Goal: Transaction & Acquisition: Purchase product/service

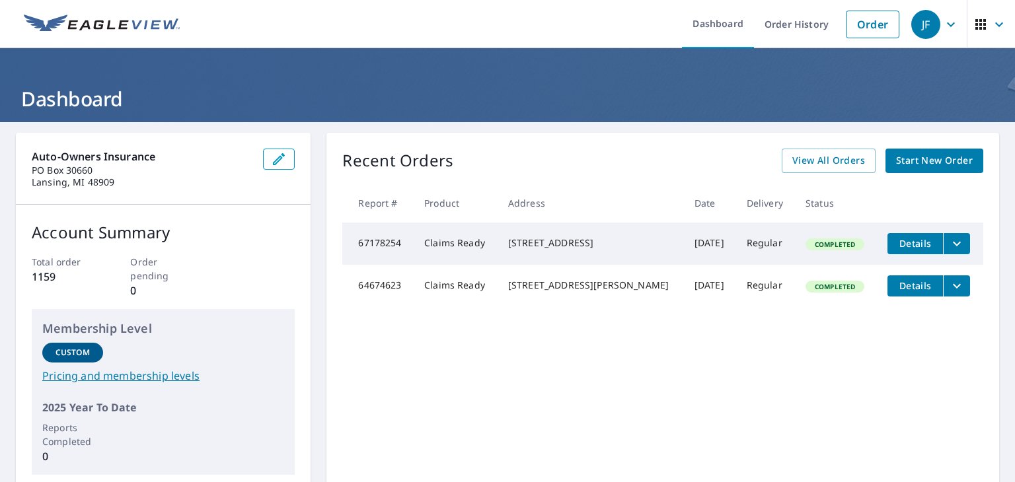
click at [923, 158] on span "Start New Order" at bounding box center [934, 161] width 77 height 17
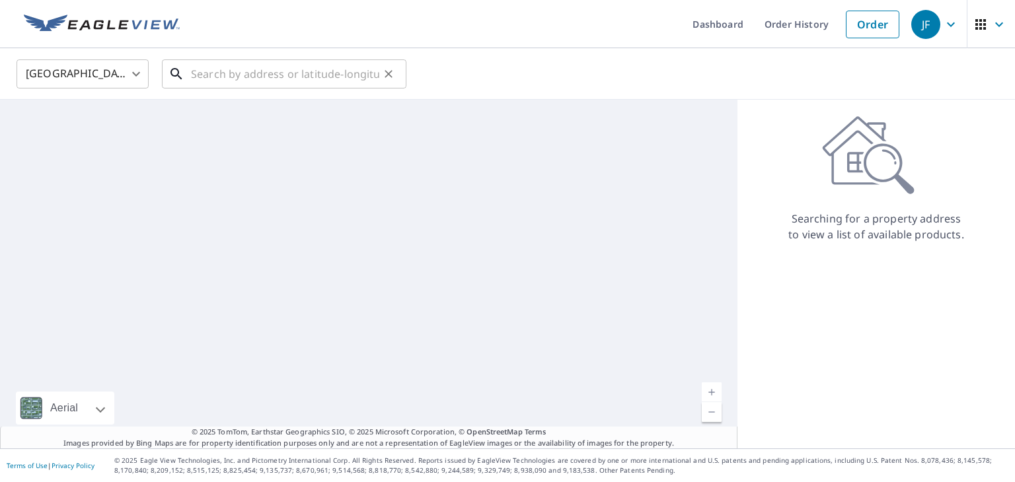
click at [216, 75] on input "text" at bounding box center [285, 74] width 188 height 37
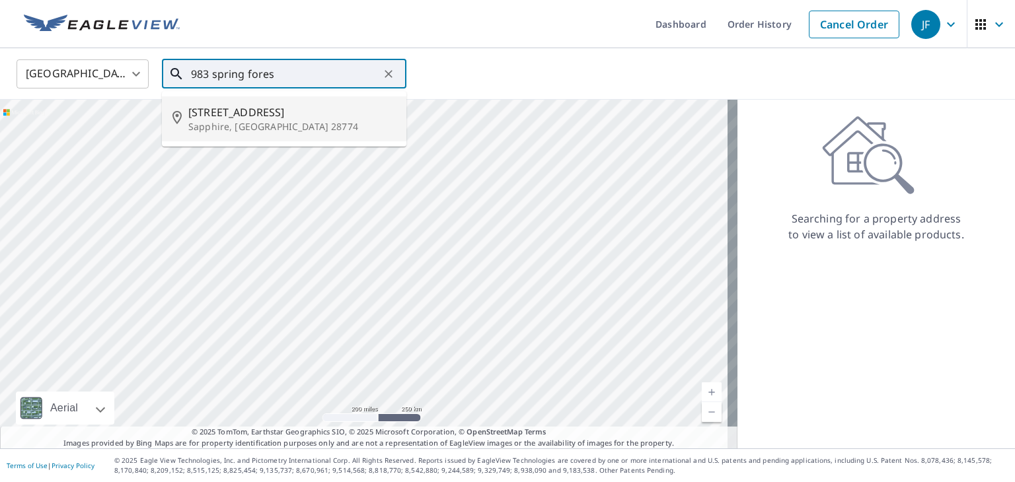
click at [254, 118] on span "[STREET_ADDRESS]" at bounding box center [291, 112] width 207 height 16
type input "[STREET_ADDRESS]"
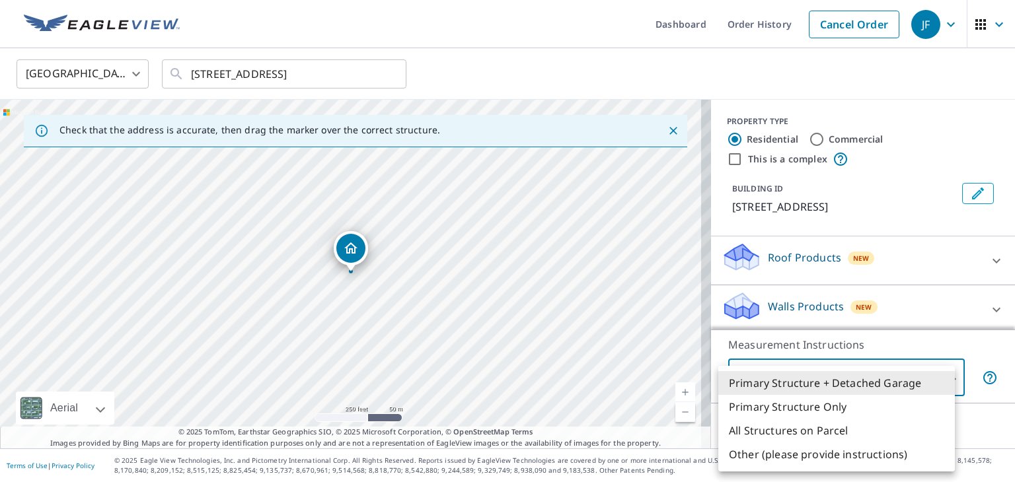
click at [780, 377] on body "JF JF Dashboard Order History Cancel Order JF [GEOGRAPHIC_DATA] [GEOGRAPHIC_DAT…" at bounding box center [507, 241] width 1015 height 482
click at [767, 402] on li "Primary Structure Only" at bounding box center [836, 407] width 237 height 24
type input "2"
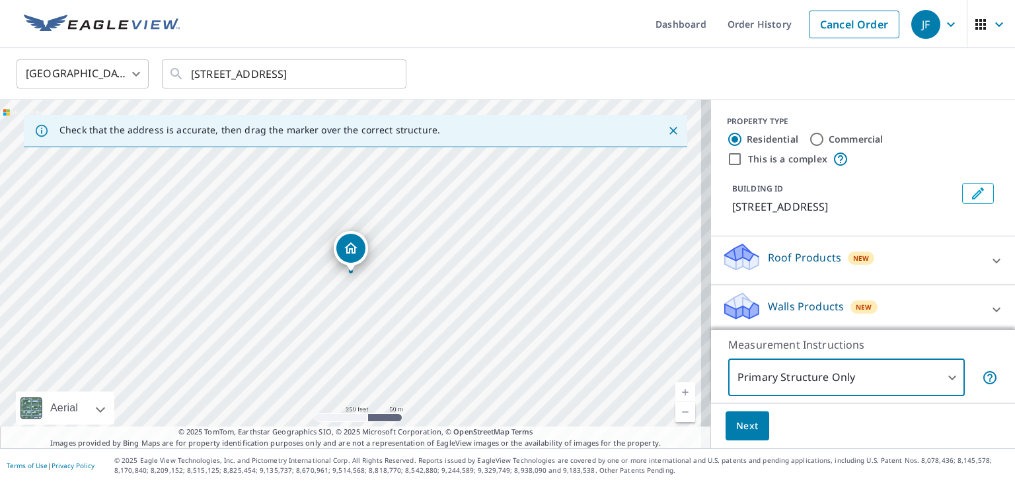
click at [738, 422] on span "Next" at bounding box center [747, 426] width 22 height 17
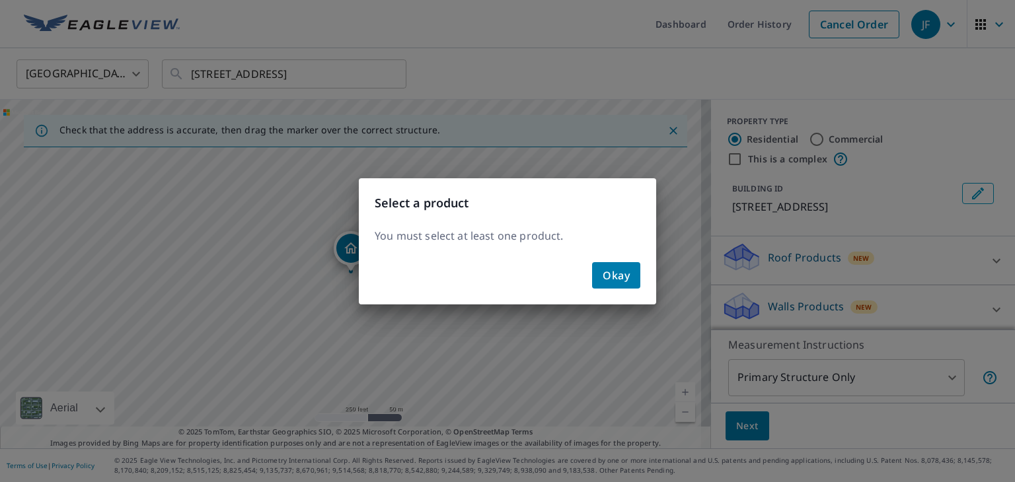
click at [608, 268] on span "Okay" at bounding box center [616, 275] width 27 height 19
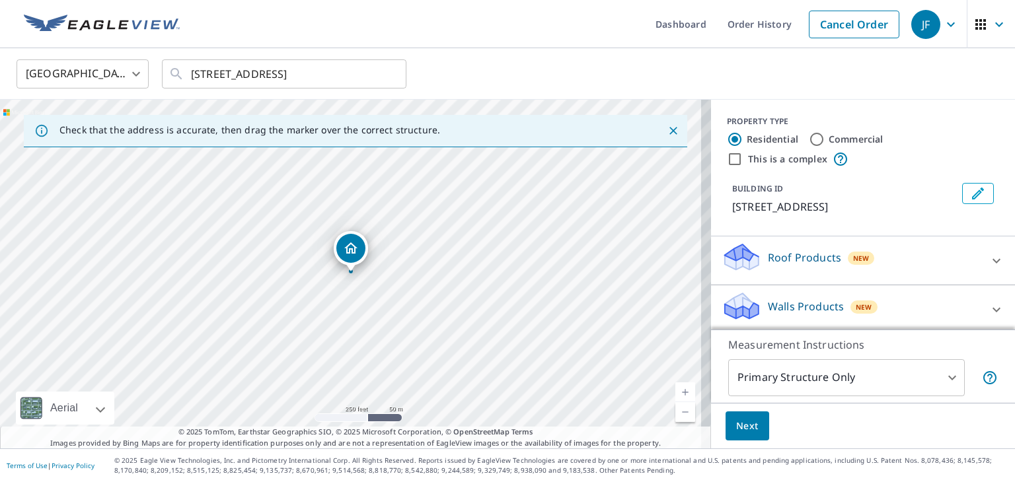
click at [989, 260] on icon at bounding box center [997, 261] width 16 height 16
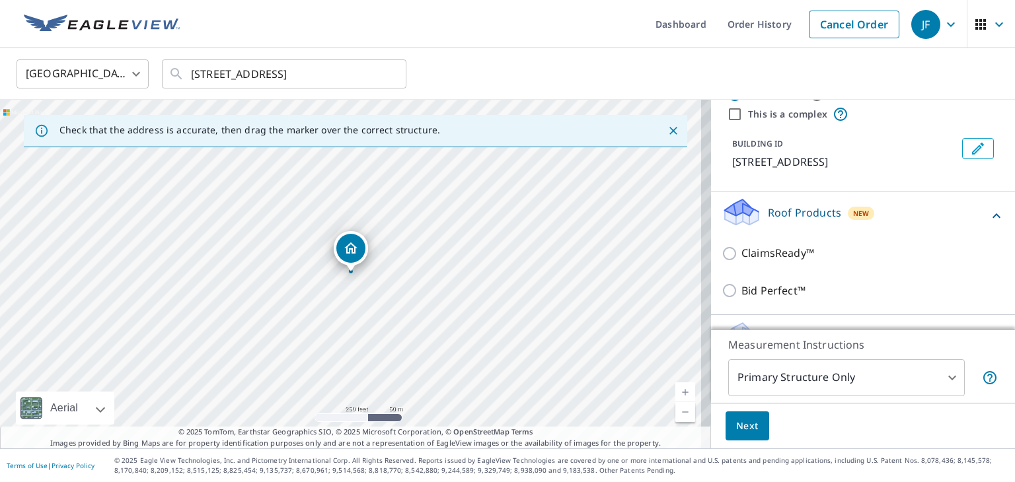
scroll to position [47, 0]
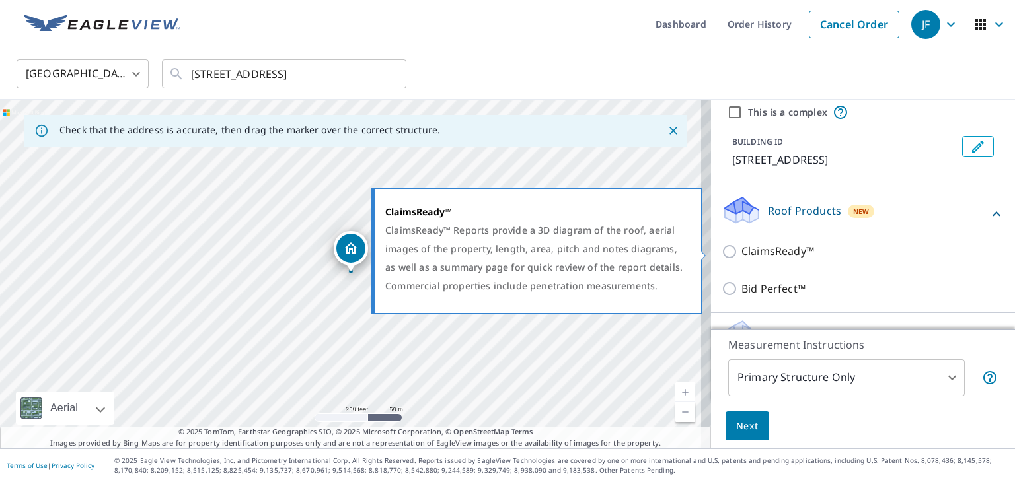
click at [722, 253] on input "ClaimsReady™" at bounding box center [732, 252] width 20 height 16
checkbox input "true"
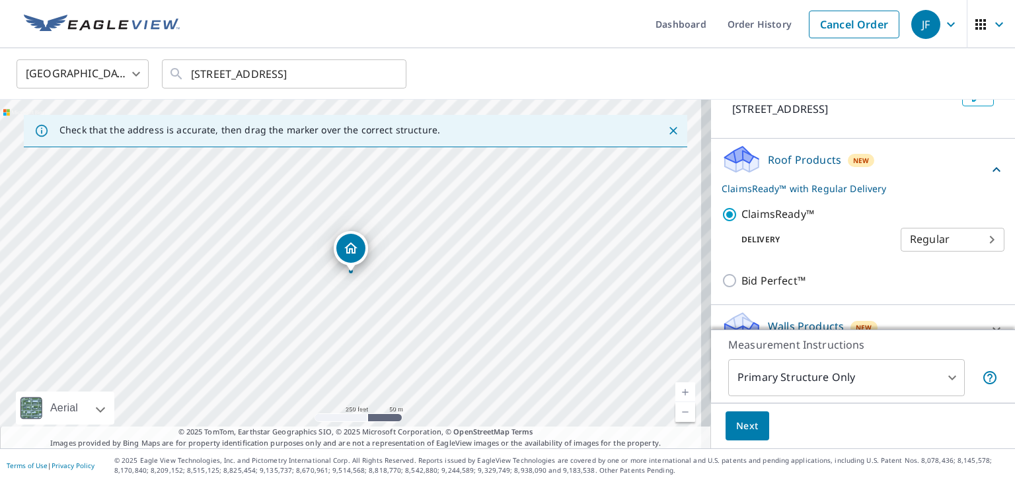
scroll to position [122, 0]
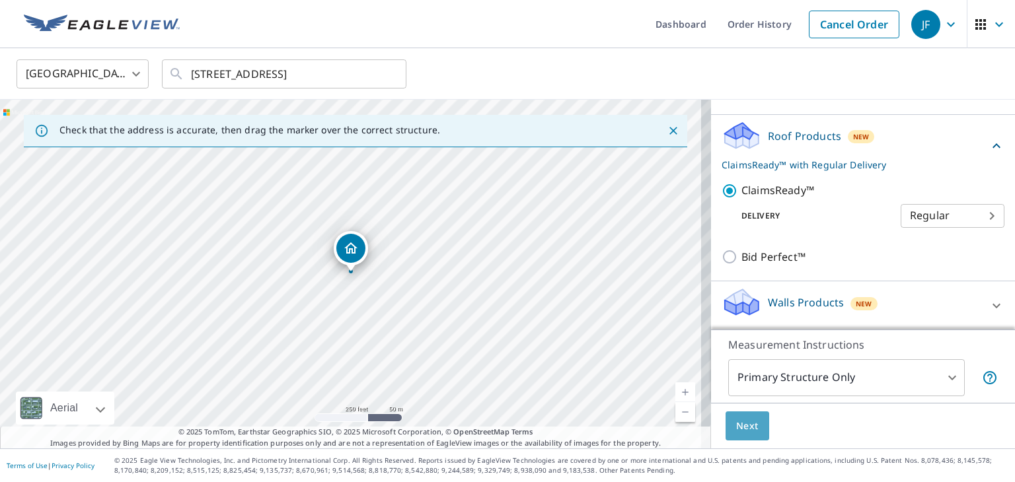
click at [726, 428] on button "Next" at bounding box center [748, 427] width 44 height 30
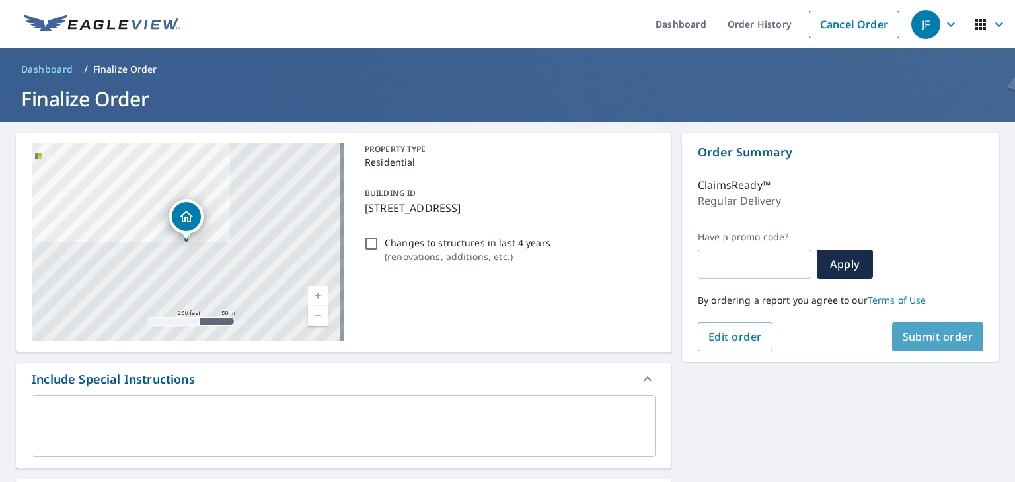
click at [915, 341] on span "Submit order" at bounding box center [938, 337] width 71 height 15
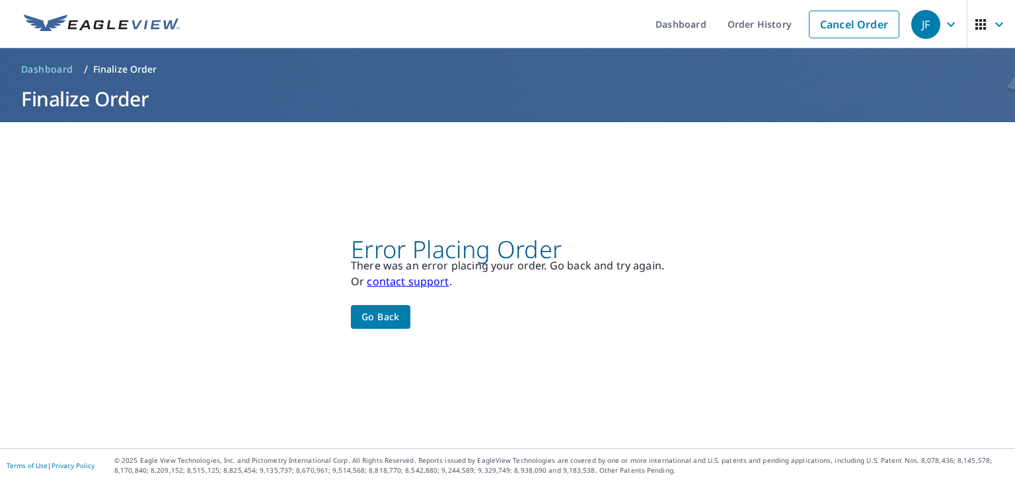
click at [373, 318] on span "Go back" at bounding box center [380, 317] width 38 height 17
click at [379, 320] on span "Go back" at bounding box center [380, 317] width 38 height 17
click at [392, 313] on span "Go back" at bounding box center [380, 317] width 38 height 17
click at [132, 64] on p "Finalize Order" at bounding box center [125, 69] width 64 height 13
click at [849, 21] on link "Cancel Order" at bounding box center [854, 25] width 91 height 28
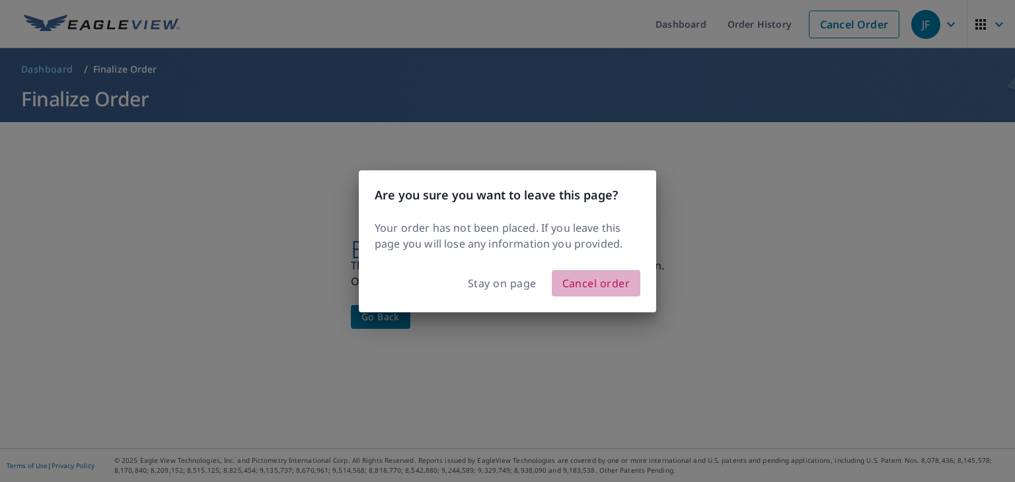
click at [597, 285] on span "Cancel order" at bounding box center [596, 283] width 68 height 19
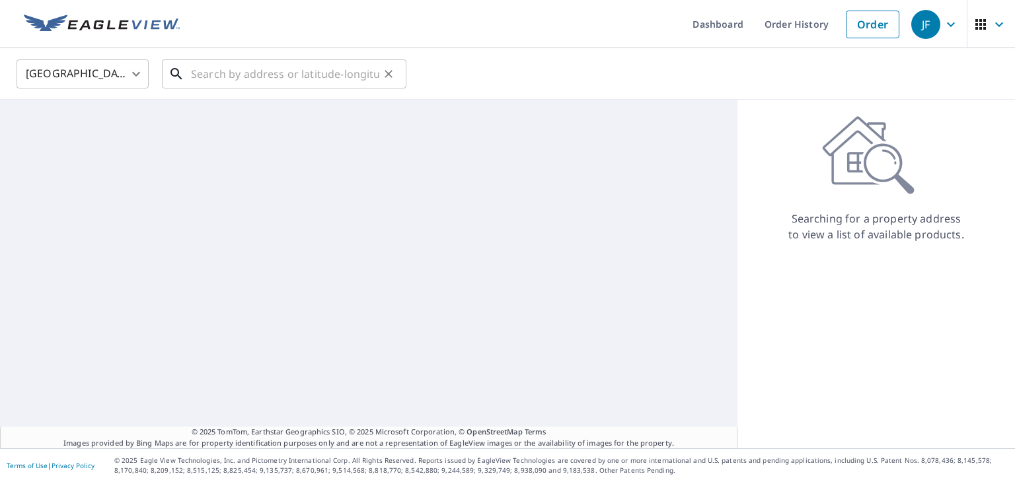
click at [217, 74] on input "text" at bounding box center [285, 74] width 188 height 37
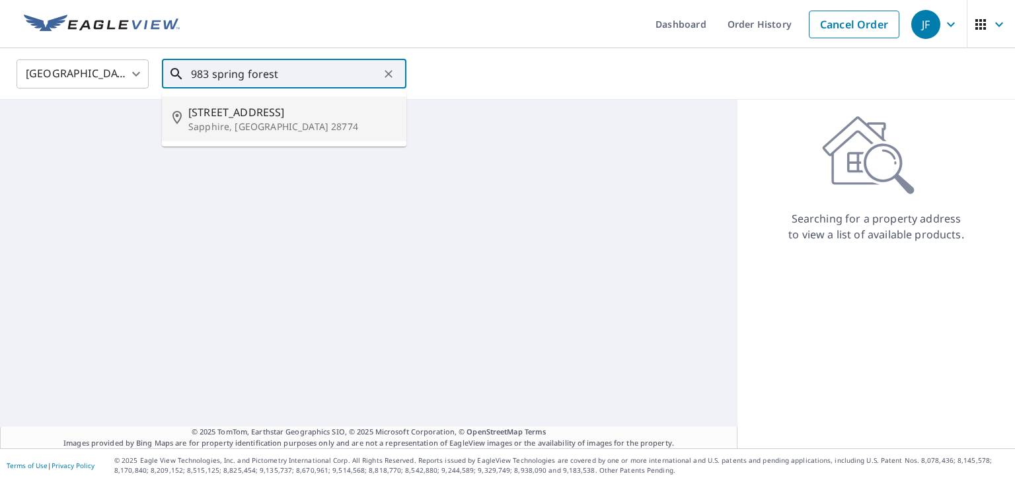
click at [287, 130] on p "Sapphire, [GEOGRAPHIC_DATA] 28774" at bounding box center [291, 126] width 207 height 13
type input "[STREET_ADDRESS]"
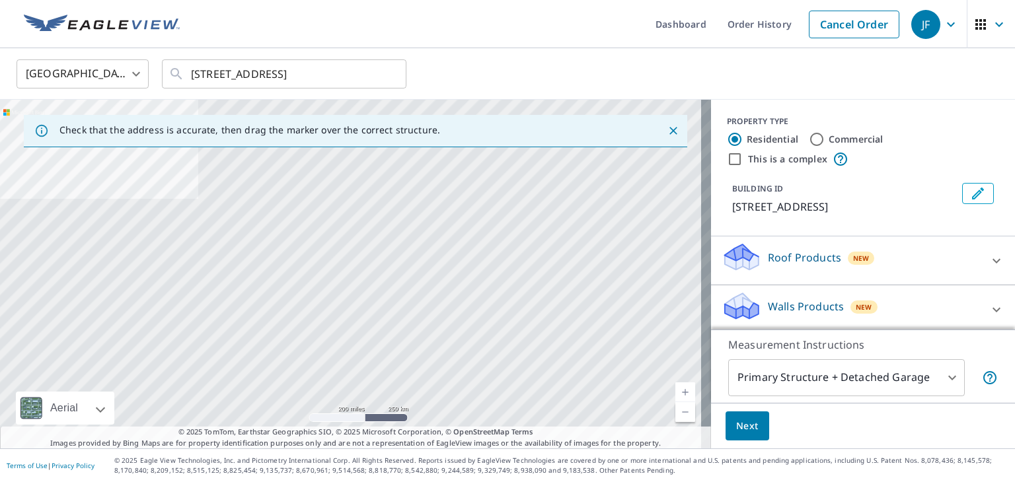
click at [989, 256] on icon at bounding box center [997, 261] width 16 height 16
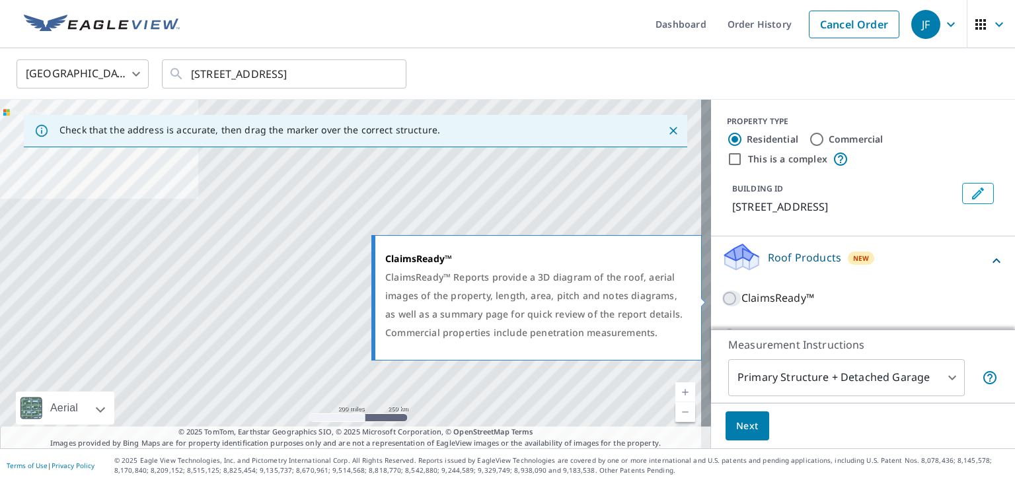
click at [722, 299] on input "ClaimsReady™" at bounding box center [732, 299] width 20 height 16
checkbox input "true"
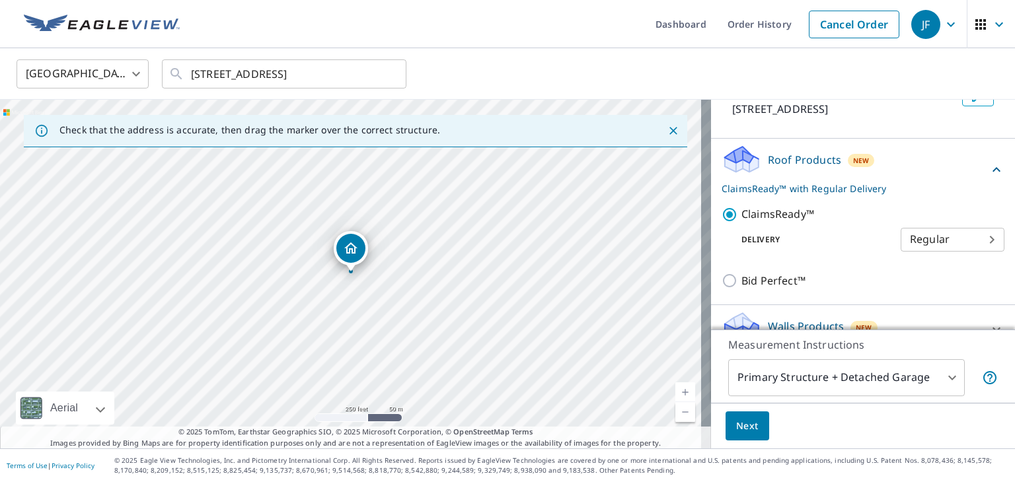
scroll to position [122, 0]
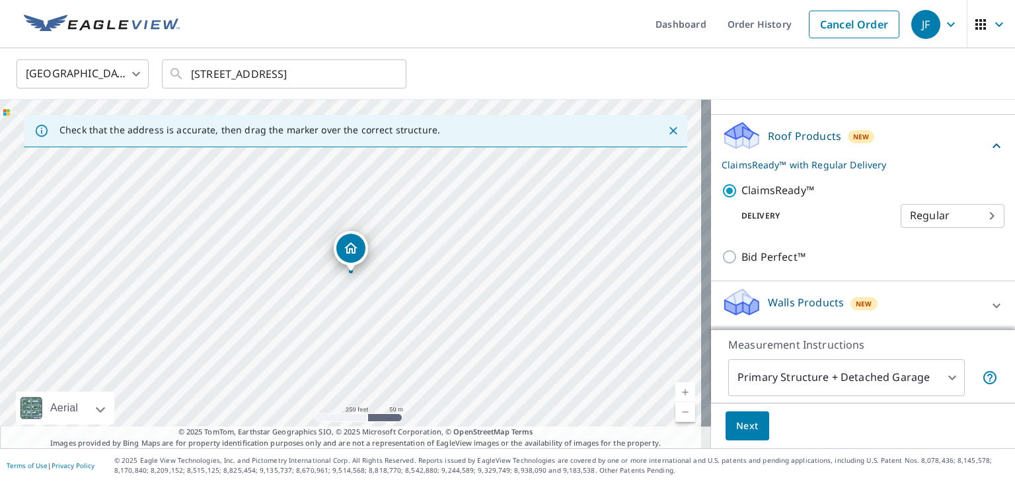
click at [816, 374] on body "JF JF Dashboard Order History Cancel Order JF United States US ​ 983 Spring For…" at bounding box center [507, 241] width 1015 height 482
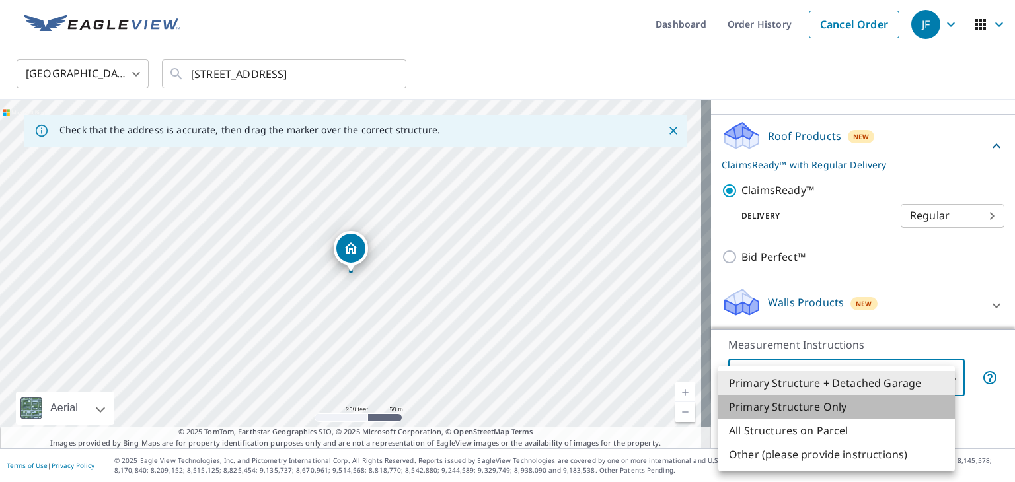
click at [759, 405] on li "Primary Structure Only" at bounding box center [836, 407] width 237 height 24
type input "2"
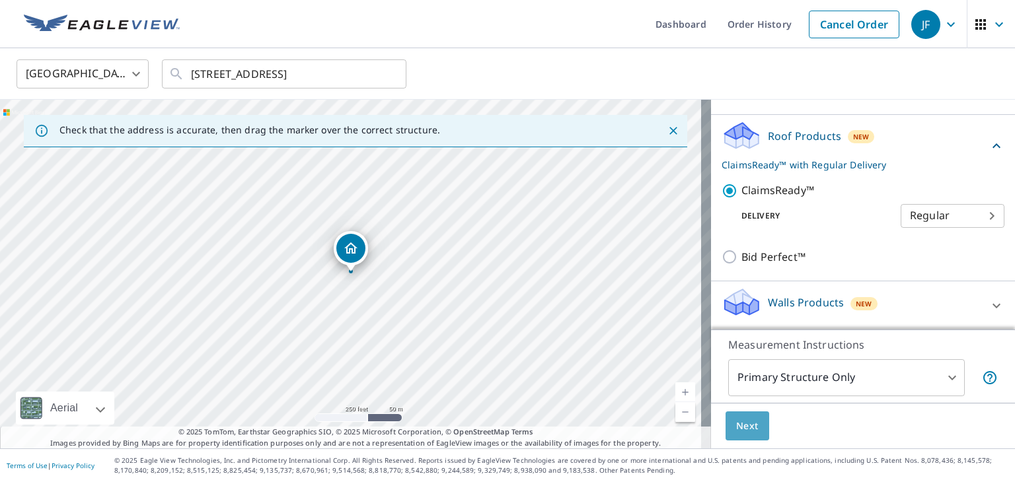
click at [743, 424] on span "Next" at bounding box center [747, 426] width 22 height 17
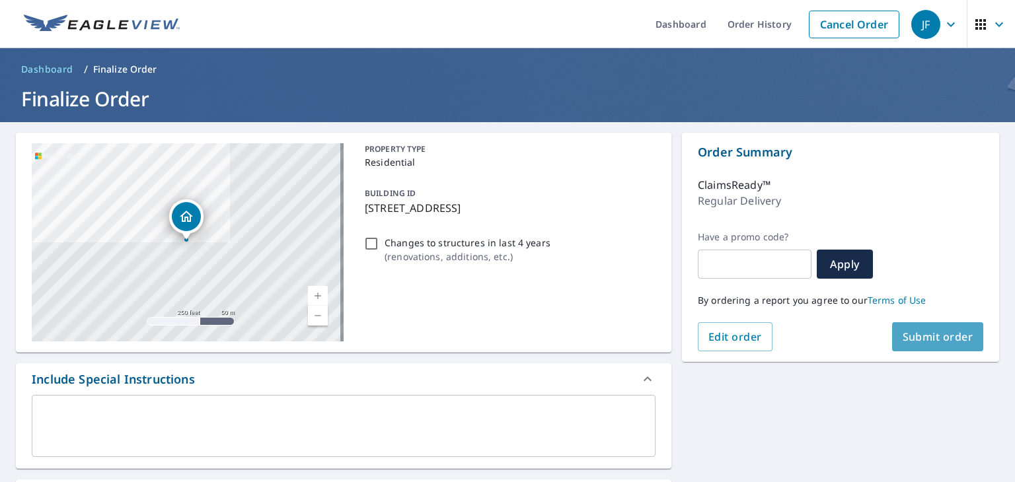
click at [933, 331] on span "Submit order" at bounding box center [938, 337] width 71 height 15
click at [926, 336] on span "Submit order" at bounding box center [938, 337] width 71 height 15
